Goal: Communication & Community: Ask a question

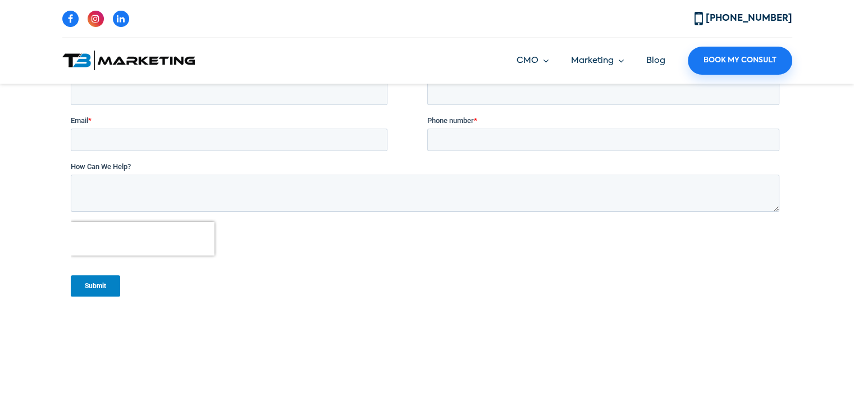
scroll to position [337, 0]
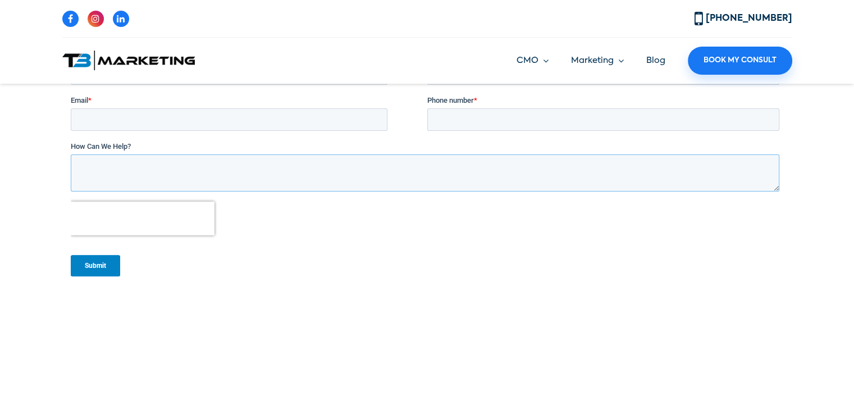
click at [255, 167] on textarea "How Can We Help?" at bounding box center [424, 172] width 709 height 37
paste textarea "Hi [MEDICAL_DATA] Marketing, I wanted to reach out to see if you're in need of …"
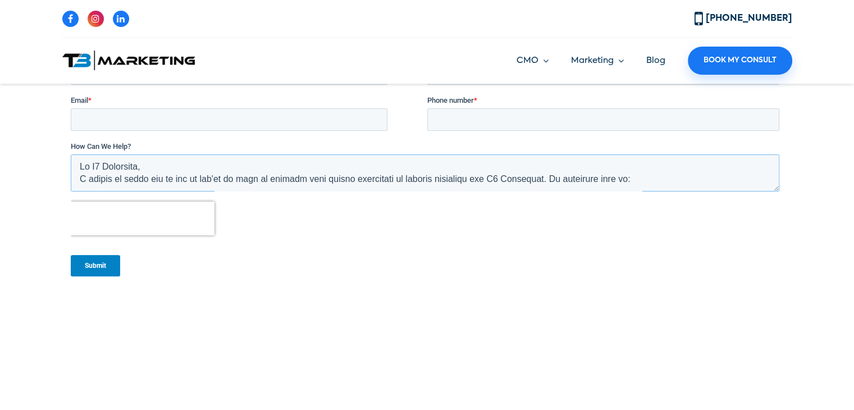
scroll to position [314, 0]
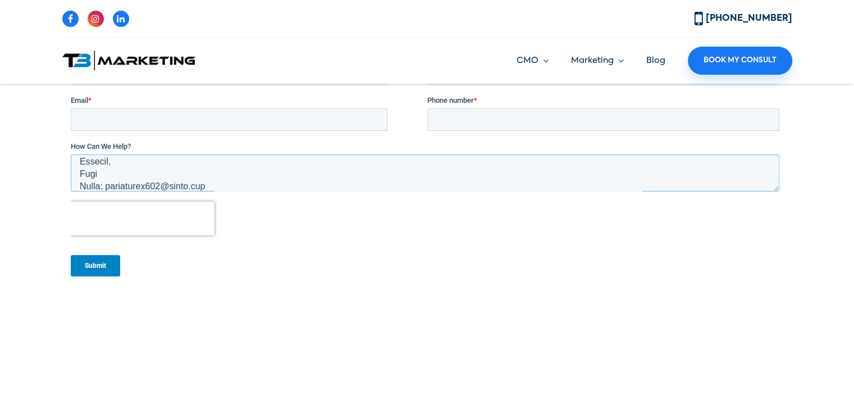
type textarea "Hi [MEDICAL_DATA] Marketing, I wanted to reach out to see if you're in need of …"
click at [486, 109] on input "Phone number *" at bounding box center [603, 119] width 352 height 22
type input "[PHONE_NUMBER]"
type input "Alok"
type input "Bharti"
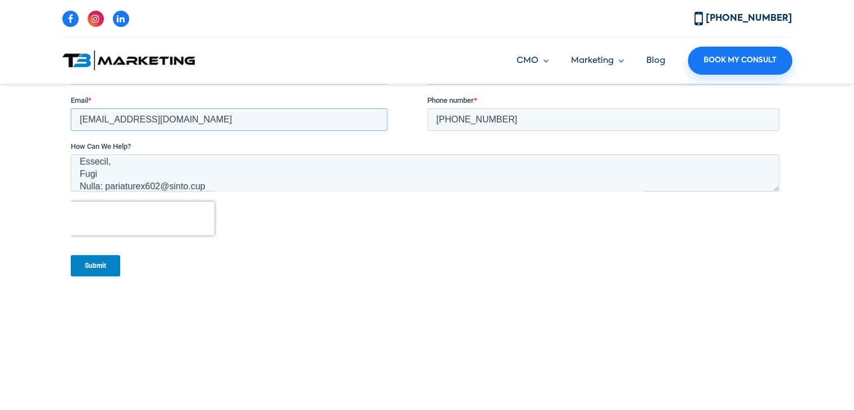
click at [131, 117] on input "[EMAIL_ADDRESS][DOMAIN_NAME]" at bounding box center [228, 119] width 317 height 22
type input "[EMAIL_ADDRESS][DOMAIN_NAME]"
type input "2241247589"
click at [88, 262] on input "Submit" at bounding box center [94, 264] width 49 height 21
